Goal: Entertainment & Leisure: Consume media (video, audio)

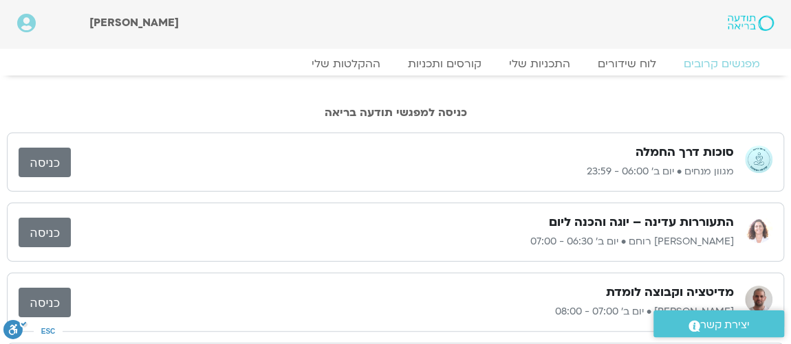
click at [57, 236] on link "כניסה" at bounding box center [45, 233] width 52 height 30
